Goal: Register for event/course

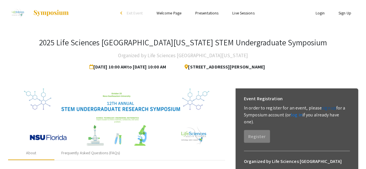
click at [326, 109] on link "sign up" at bounding box center [329, 108] width 14 height 6
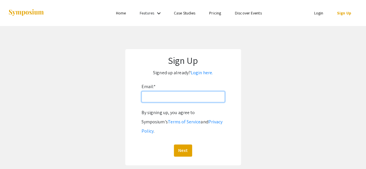
click at [198, 98] on input "Email: *" at bounding box center [183, 96] width 83 height 11
type input "[EMAIL_ADDRESS][DOMAIN_NAME]"
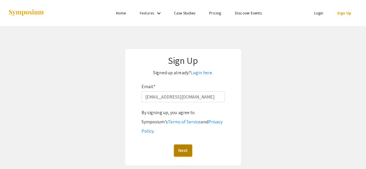
click at [186, 145] on button "Next" at bounding box center [183, 151] width 18 height 12
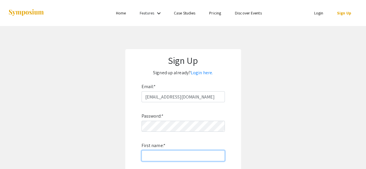
click at [163, 159] on input "First name: *" at bounding box center [183, 155] width 83 height 11
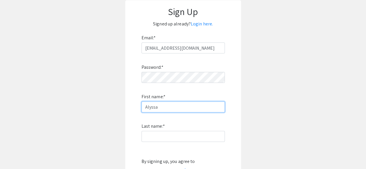
scroll to position [49, 0]
type input "Alyssa"
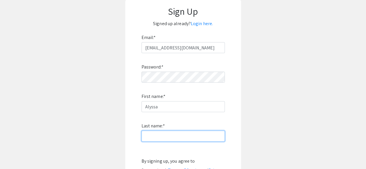
click at [157, 133] on input "Last name: *" at bounding box center [183, 136] width 83 height 11
type input "[PERSON_NAME]"
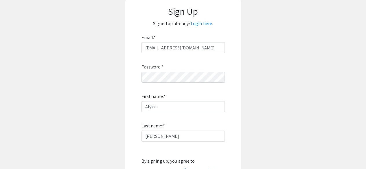
click at [124, 125] on app-signup "Sign Up Signed up already? Login here. Email: * [EMAIL_ADDRESS][DOMAIN_NAME] Pa…" at bounding box center [183, 107] width 366 height 214
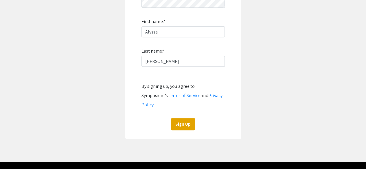
scroll to position [124, 0]
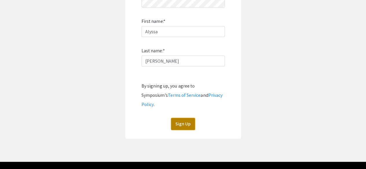
click at [185, 118] on button "Sign Up" at bounding box center [183, 124] width 24 height 12
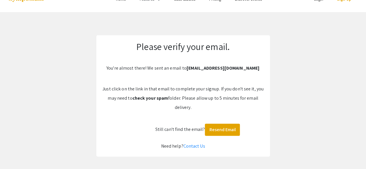
scroll to position [13, 0]
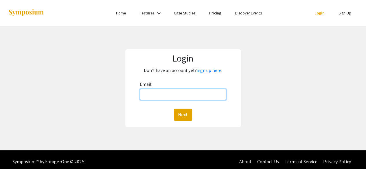
click at [159, 93] on input "Email:" at bounding box center [183, 94] width 87 height 11
type input "[EMAIL_ADDRESS][DOMAIN_NAME]"
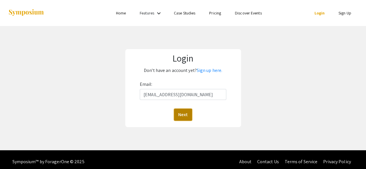
click at [190, 112] on button "Next" at bounding box center [183, 115] width 18 height 12
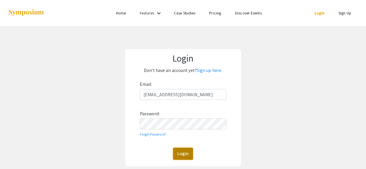
click at [184, 153] on button "Login" at bounding box center [183, 154] width 20 height 12
